Goal: Task Accomplishment & Management: Manage account settings

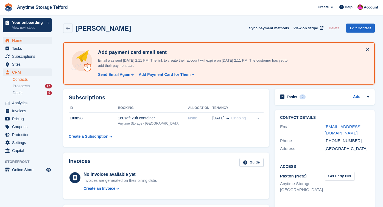
click at [19, 41] on span "Home" at bounding box center [28, 41] width 33 height 8
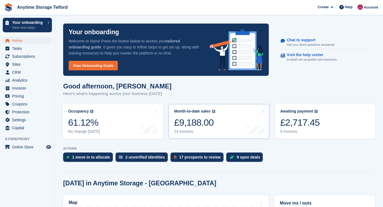
click at [213, 121] on div "£9,188.00" at bounding box center [194, 122] width 41 height 11
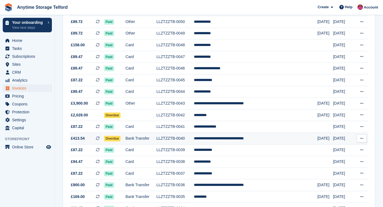
scroll to position [123, 0]
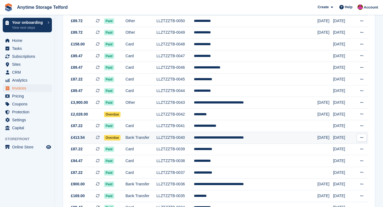
click at [362, 140] on icon at bounding box center [361, 138] width 3 height 4
click at [115, 141] on span "Overdue" at bounding box center [112, 137] width 17 height 5
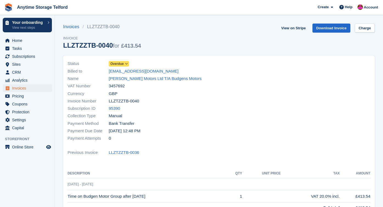
click at [126, 64] on icon at bounding box center [126, 63] width 3 height 3
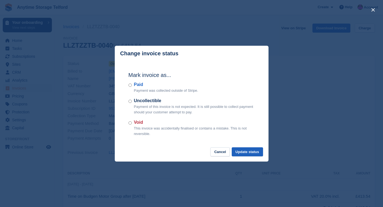
click at [247, 155] on button "Update status" at bounding box center [247, 152] width 31 height 9
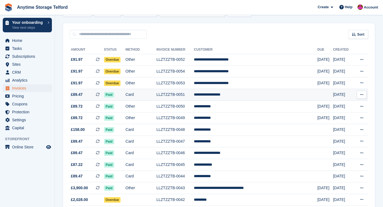
scroll to position [38, 0]
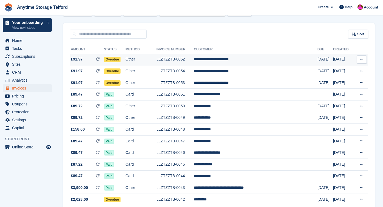
click at [364, 61] on button at bounding box center [361, 59] width 10 height 8
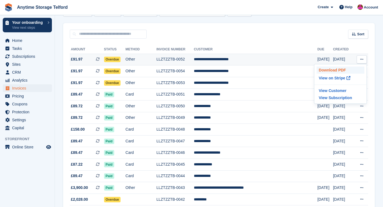
click at [356, 70] on p "Download PDF" at bounding box center [340, 70] width 48 height 7
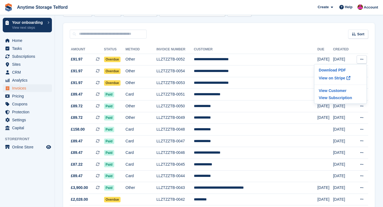
click at [311, 41] on div "**********" at bounding box center [218, 189] width 311 height 300
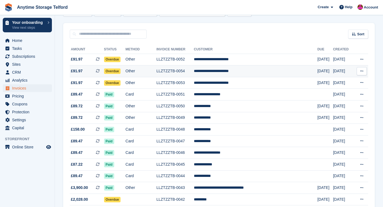
click at [360, 72] on icon at bounding box center [361, 71] width 3 height 4
click at [341, 81] on p "Download PDF" at bounding box center [340, 81] width 48 height 7
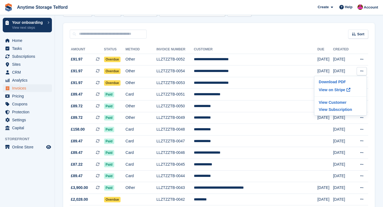
click at [301, 31] on div "Sort Sort by Date created Created (oldest first) Created (newest first)" at bounding box center [218, 31] width 311 height 16
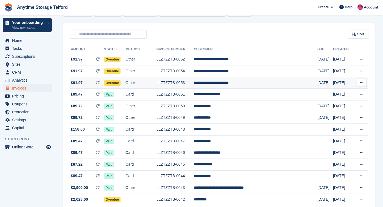
click at [361, 86] on button at bounding box center [361, 83] width 10 height 8
click at [346, 94] on p "Download PDF" at bounding box center [340, 93] width 48 height 7
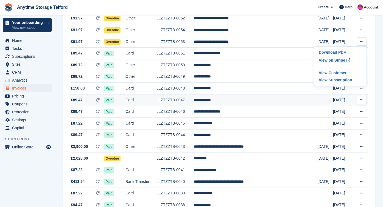
scroll to position [88, 0]
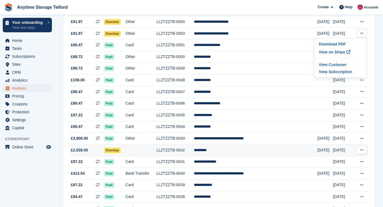
click at [363, 154] on button at bounding box center [361, 150] width 10 height 8
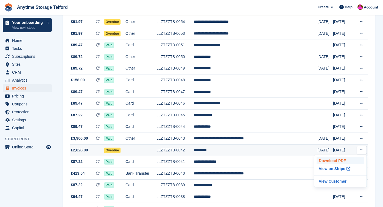
click at [340, 165] on p "Download PDF" at bounding box center [340, 160] width 48 height 7
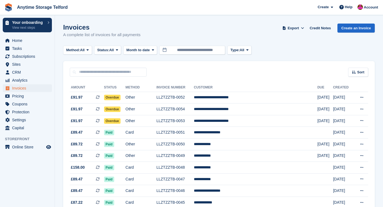
scroll to position [0, 0]
click at [149, 50] on span "Month to date" at bounding box center [137, 49] width 23 height 5
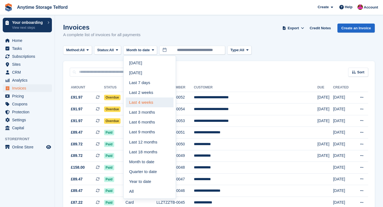
click at [163, 102] on link "Last 4 weeks" at bounding box center [150, 103] width 48 height 10
